Goal: Task Accomplishment & Management: Manage account settings

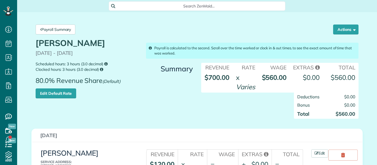
click at [218, 98] on div "Deductions $0.00 Bonus $0.00 Total $560.00" at bounding box center [280, 109] width 166 height 32
click at [54, 27] on link "Payroll Summary" at bounding box center [56, 30] width 40 height 10
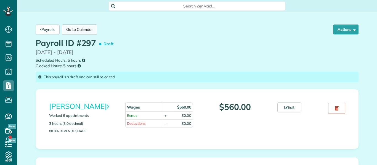
scroll to position [2, 2]
click at [145, 47] on div "Payroll ID #297 Draft 08/25/2025 - 08/29/2025 Scheduled Hours: 5 hours Clocked …" at bounding box center [197, 54] width 332 height 30
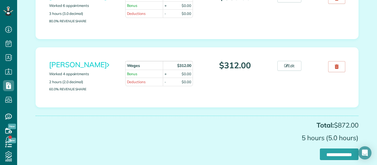
scroll to position [111, 0]
click at [285, 65] on icon at bounding box center [287, 66] width 4 height 4
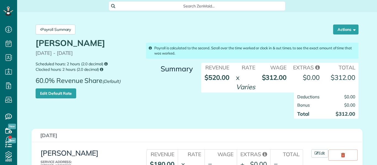
scroll to position [2, 2]
click at [262, 105] on div "Deductions $0.00 Bonus $0.00 Total $312.00" at bounding box center [280, 109] width 166 height 32
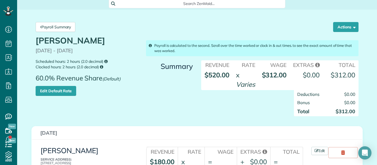
scroll to position [0, 0]
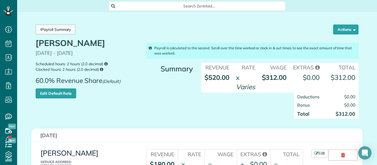
click at [47, 31] on link "Payroll Summary" at bounding box center [56, 30] width 40 height 10
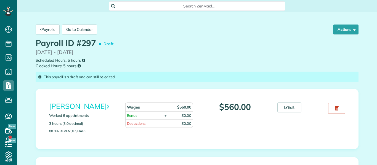
scroll to position [2, 2]
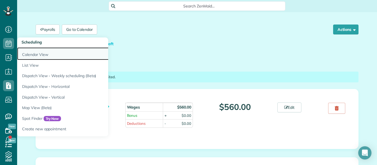
click at [36, 56] on link "Calendar View" at bounding box center [86, 54] width 138 height 13
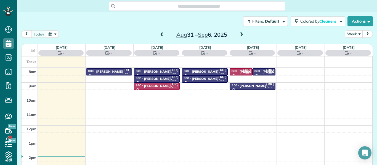
scroll to position [2, 2]
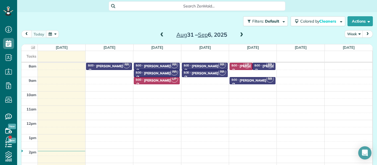
click at [161, 35] on span at bounding box center [162, 35] width 6 height 5
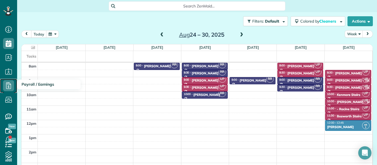
click at [10, 83] on icon at bounding box center [8, 85] width 11 height 11
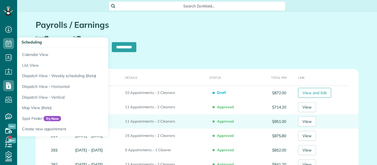
scroll to position [2, 2]
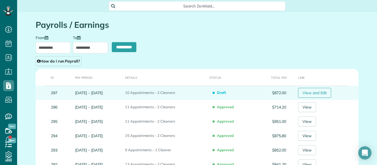
click at [321, 94] on link "View and Edit" at bounding box center [314, 93] width 33 height 10
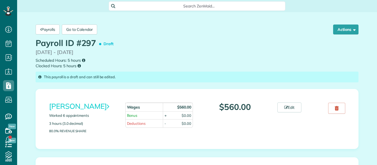
click at [309, 91] on div "[PERSON_NAME] Worked 6 appointments 3 hours (3.0 decimal) 80.0% Revenue Share W…" at bounding box center [197, 119] width 323 height 60
click at [356, 28] on button "Actions" at bounding box center [345, 30] width 25 height 10
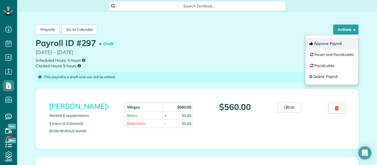
click at [339, 42] on button "Approve Payroll" at bounding box center [332, 43] width 53 height 11
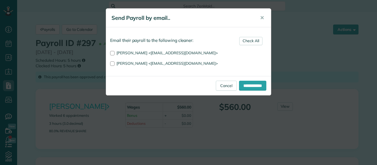
scroll to position [2, 2]
click at [252, 85] on input "**********" at bounding box center [252, 86] width 27 height 10
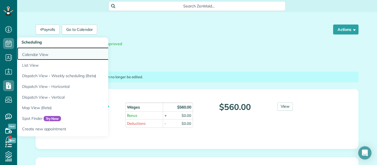
click at [38, 53] on link "Calendar View" at bounding box center [86, 54] width 138 height 13
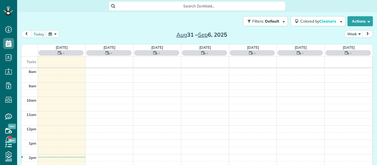
scroll to position [2, 2]
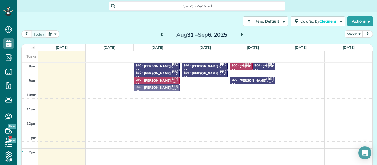
drag, startPoint x: 113, startPoint y: 64, endPoint x: 156, endPoint y: 85, distance: 47.2
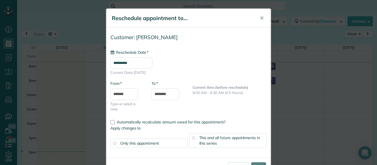
type input "**********"
click at [259, 163] on input "****" at bounding box center [258, 168] width 15 height 10
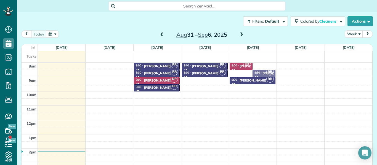
drag, startPoint x: 258, startPoint y: 65, endPoint x: 259, endPoint y: 72, distance: 6.7
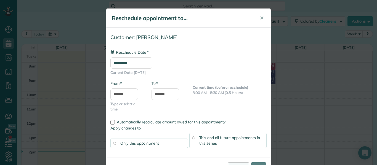
type input "**********"
click at [252, 163] on input "****" at bounding box center [258, 168] width 15 height 10
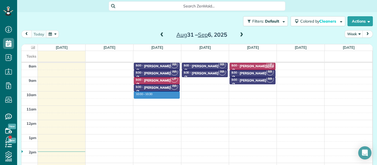
drag, startPoint x: 153, startPoint y: 94, endPoint x: 154, endPoint y: 97, distance: 3.3
click at [154, 97] on div "8am 9am 10am 11am 12pm 1pm 2pm 3pm 4pm 10:00 - 10:30 RR 8:00 - 8:30 Matthew Vid…" at bounding box center [197, 127] width 351 height 129
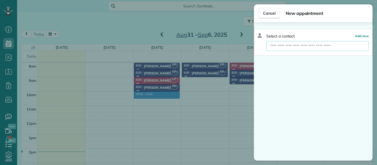
click at [269, 47] on input "text" at bounding box center [318, 46] width 103 height 10
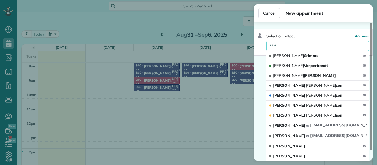
type input "******"
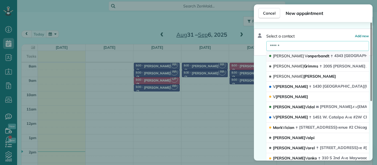
click at [295, 56] on span "John V onperbandt" at bounding box center [301, 56] width 56 height 5
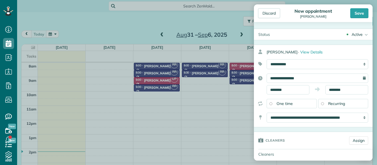
scroll to position [19, 0]
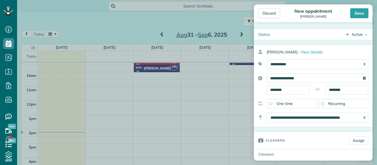
click at [371, 95] on div "**********" at bounding box center [313, 86] width 119 height 83
click at [355, 141] on link "Assign" at bounding box center [358, 141] width 19 height 8
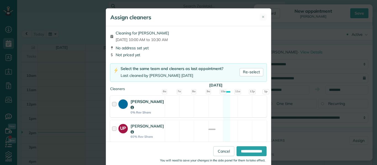
click at [113, 106] on div at bounding box center [115, 107] width 6 height 16
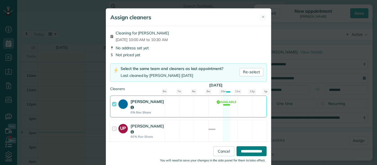
click at [242, 153] on input "**********" at bounding box center [252, 152] width 30 height 10
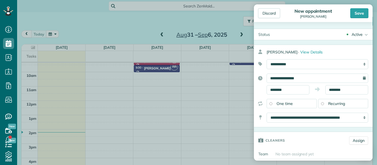
drag, startPoint x: 372, startPoint y: 43, endPoint x: 354, endPoint y: 178, distance: 136.0
click at [354, 165] on html "Dashboard Scheduling Calendar View List View Dispatch View - Weekly scheduling …" at bounding box center [188, 82] width 377 height 165
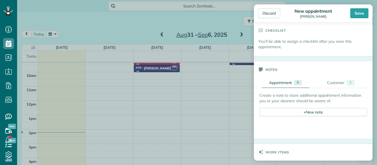
scroll to position [286, 0]
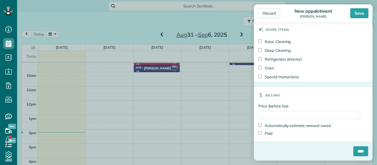
drag, startPoint x: 337, startPoint y: 144, endPoint x: 337, endPoint y: 175, distance: 30.4
click at [337, 165] on html "Dashboard Scheduling Calendar View List View Dispatch View - Weekly scheduling …" at bounding box center [188, 82] width 377 height 165
click at [270, 114] on input "Price (before tax)" at bounding box center [310, 115] width 102 height 8
type input "******"
click at [267, 15] on div "Discard" at bounding box center [269, 13] width 22 height 10
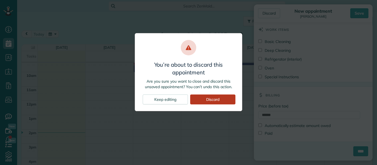
click at [226, 98] on div "Discard" at bounding box center [212, 100] width 45 height 10
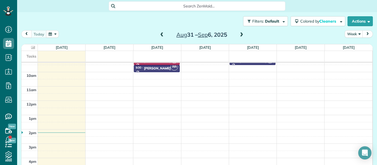
click at [163, 32] on span at bounding box center [162, 35] width 6 height 8
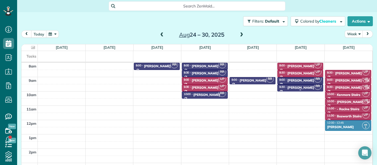
click at [293, 88] on div "John Vonperbandt" at bounding box center [301, 88] width 27 height 4
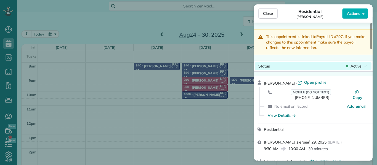
click at [361, 67] on span "Active" at bounding box center [356, 67] width 11 height 6
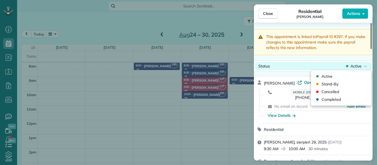
click at [361, 67] on span "Active" at bounding box center [356, 67] width 11 height 6
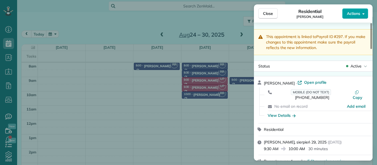
click at [362, 11] on button "Actions" at bounding box center [356, 13] width 26 height 10
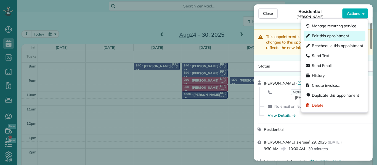
click at [345, 34] on span "Edit this appointment" at bounding box center [330, 36] width 37 height 6
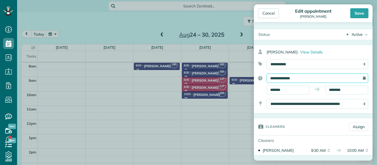
click at [306, 78] on input "**********" at bounding box center [318, 78] width 102 height 9
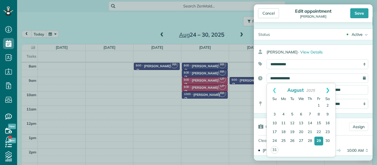
click at [329, 91] on link "Next" at bounding box center [327, 90] width 15 height 14
click at [291, 106] on link "2" at bounding box center [292, 106] width 9 height 9
type input "**********"
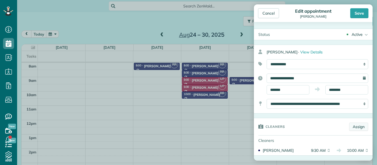
click at [358, 125] on link "Assign" at bounding box center [358, 127] width 19 height 8
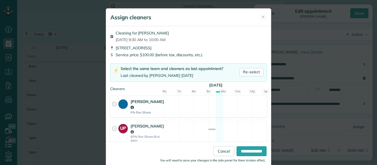
click at [114, 105] on div at bounding box center [115, 107] width 6 height 16
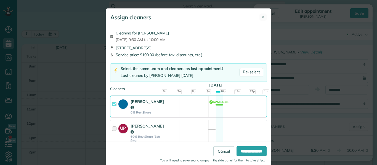
scroll to position [25, 0]
click at [153, 85] on div "Cleaning for John Vonperbandt Tue, Sep 02 - 9:30 AM to 10:00 AM 4343 North Clar…" at bounding box center [188, 88] width 165 height 124
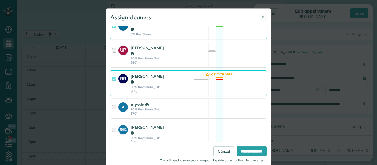
scroll to position [105, 0]
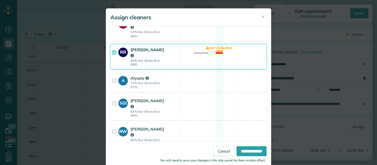
drag, startPoint x: 177, startPoint y: 84, endPoint x: 207, endPoint y: 59, distance: 39.1
click at [207, 59] on div "Cleaning for John Vonperbandt Tue, Sep 02 - 9:30 AM to 10:00 AM 4343 North Clar…" at bounding box center [188, 88] width 165 height 124
click at [113, 53] on div at bounding box center [115, 57] width 6 height 20
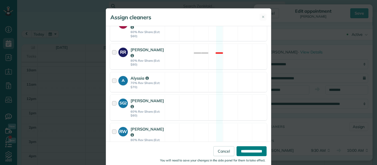
click at [249, 152] on input "**********" at bounding box center [252, 152] width 30 height 10
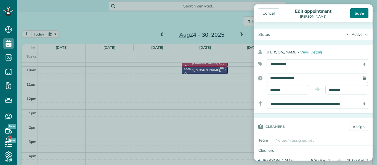
click at [363, 11] on div "Save" at bounding box center [360, 13] width 18 height 10
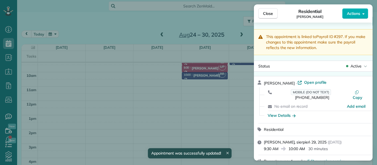
scroll to position [19, 0]
click at [264, 14] on span "Close" at bounding box center [268, 14] width 10 height 6
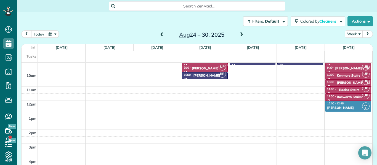
click at [238, 85] on div "8am 9am 10am 11am 12pm 1pm 2pm 3pm 4pm RR 8:00 - 8:30 Andrew Shapiro (860) 912-…" at bounding box center [197, 108] width 351 height 129
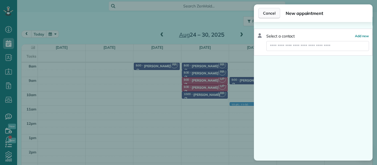
click at [266, 14] on span "Cancel" at bounding box center [269, 13] width 12 height 6
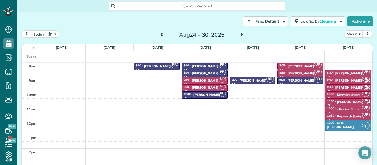
click at [242, 34] on span at bounding box center [242, 35] width 6 height 5
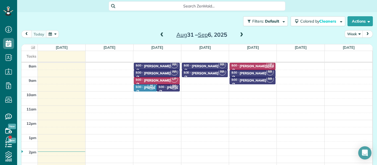
click at [161, 33] on span at bounding box center [162, 35] width 6 height 5
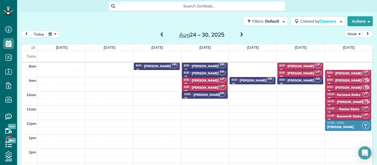
click at [240, 35] on span at bounding box center [242, 35] width 6 height 5
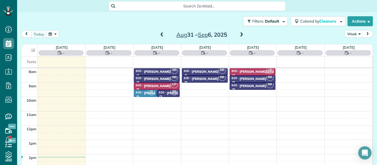
click at [240, 35] on span at bounding box center [242, 35] width 6 height 5
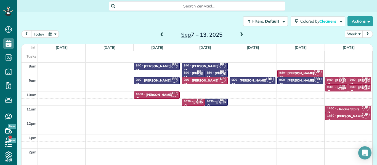
click at [163, 33] on span at bounding box center [162, 35] width 6 height 5
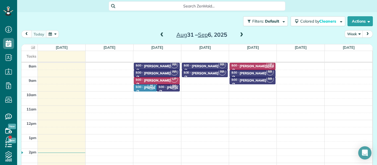
click at [242, 35] on span at bounding box center [242, 35] width 6 height 5
